Goal: Task Accomplishment & Management: Manage account settings

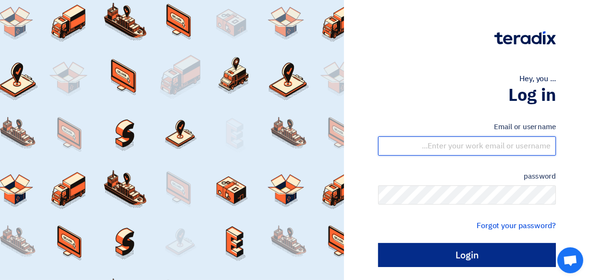
type input "waraich@hahest.com"
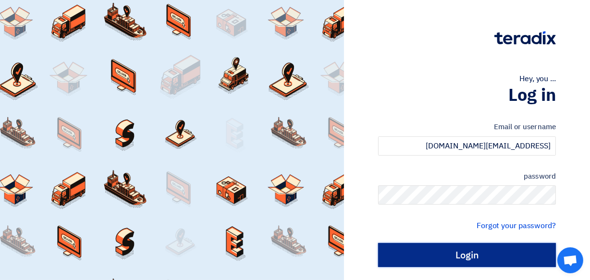
click at [465, 264] on input "Login" at bounding box center [467, 255] width 178 height 24
type input "Sign in"
